Goal: Navigation & Orientation: Find specific page/section

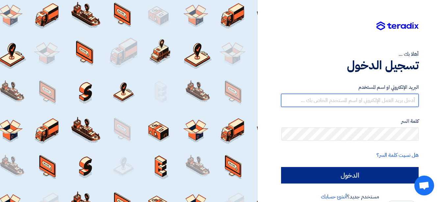
type input "[EMAIL_ADDRESS][DOMAIN_NAME]"
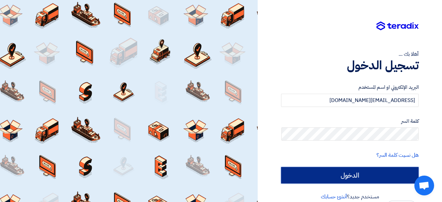
click at [380, 169] on input "الدخول" at bounding box center [350, 175] width 138 height 16
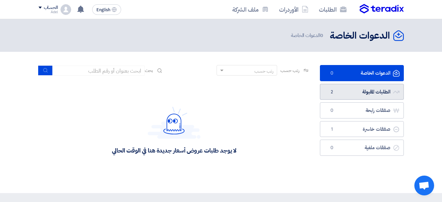
click at [371, 92] on link "الطلبات المقبولة الطلبات المقبولة 2" at bounding box center [362, 92] width 84 height 16
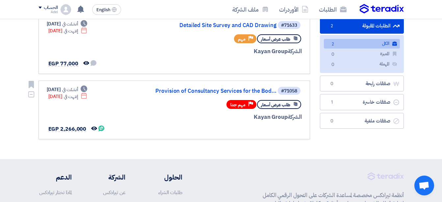
scroll to position [33, 0]
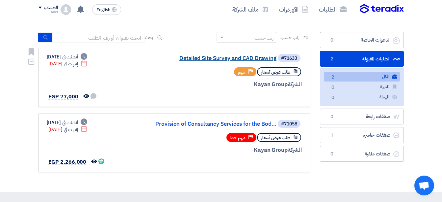
click at [260, 58] on link "Detailed Site Survey and CAD Drawing" at bounding box center [211, 58] width 132 height 6
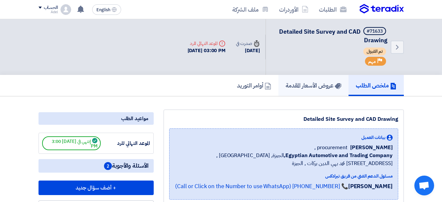
click at [306, 81] on h5 "عروض الأسعار المقدمة" at bounding box center [314, 85] width 56 height 8
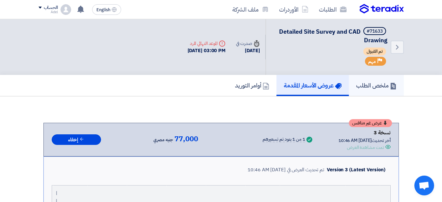
click at [365, 83] on h5 "ملخص الطلب" at bounding box center [376, 85] width 41 height 8
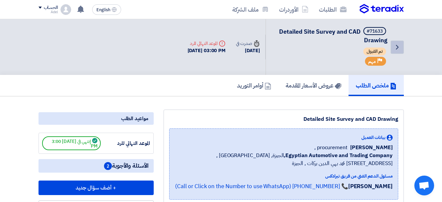
click at [393, 48] on link "Back" at bounding box center [397, 47] width 13 height 13
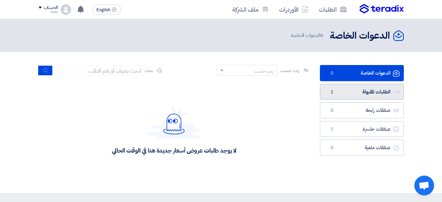
click at [338, 95] on link "الطلبات المقبولة الطلبات المقبولة 2" at bounding box center [362, 92] width 84 height 16
